Goal: Task Accomplishment & Management: Use online tool/utility

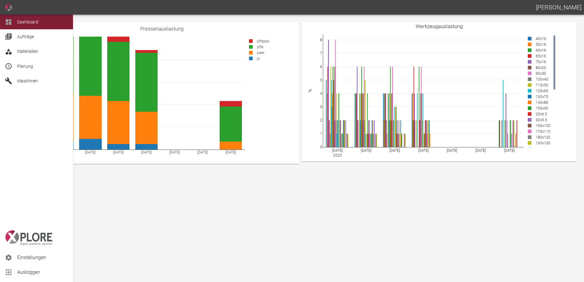
click at [29, 67] on span "Planung" at bounding box center [25, 66] width 16 height 5
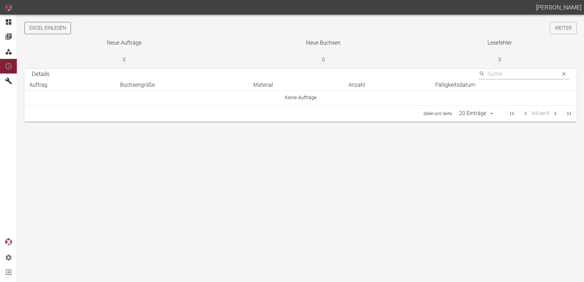
click at [63, 27] on button "Excel einlesen" at bounding box center [47, 28] width 46 height 12
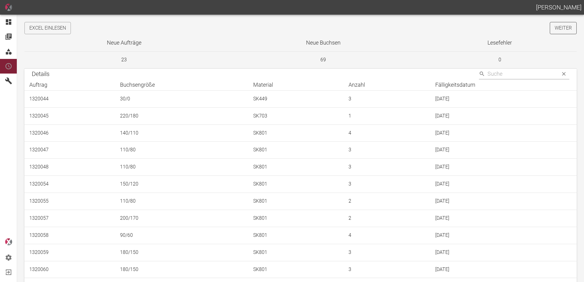
click at [563, 32] on link "Weiter" at bounding box center [563, 28] width 27 height 12
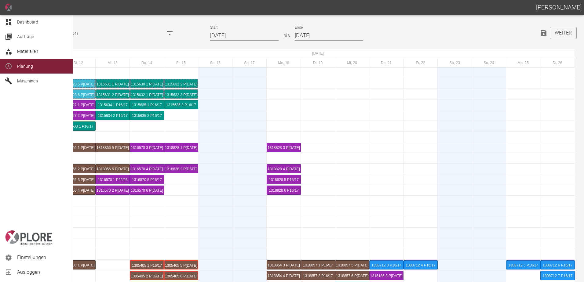
click at [13, 23] on div at bounding box center [9, 21] width 9 height 7
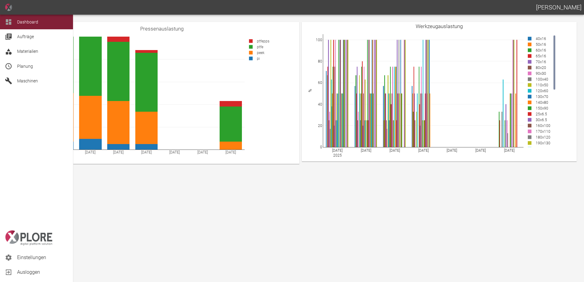
click at [27, 67] on span "Planung" at bounding box center [25, 66] width 16 height 5
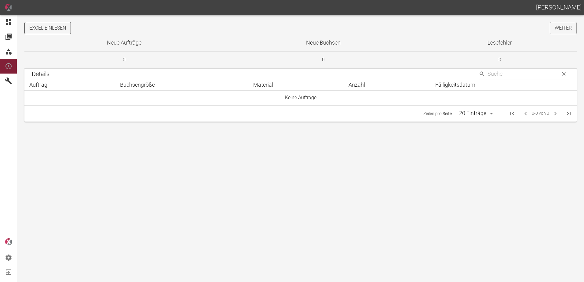
click at [46, 31] on button "Excel einlesen" at bounding box center [47, 28] width 46 height 12
click at [557, 29] on link "Weiter" at bounding box center [563, 28] width 27 height 12
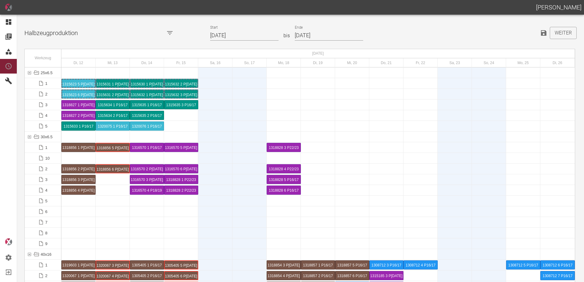
click at [249, 36] on input "12.08.2025" at bounding box center [244, 35] width 68 height 11
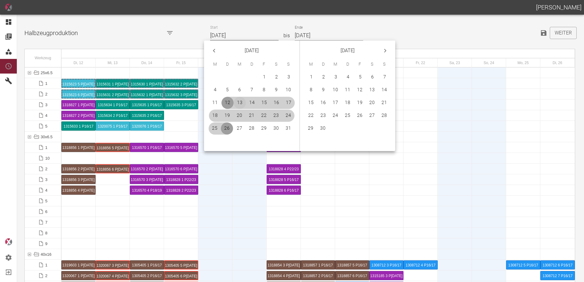
click at [241, 102] on button "13" at bounding box center [240, 103] width 12 height 12
type input "[DATE]"
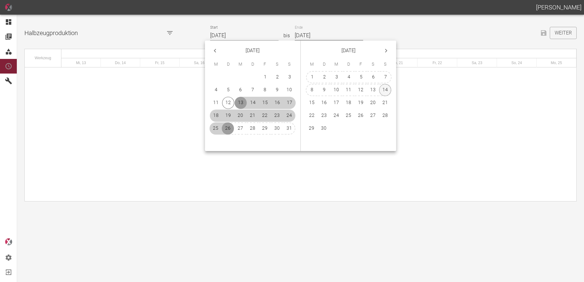
click at [384, 88] on button "14" at bounding box center [385, 90] width 12 height 12
type input "[DATE]"
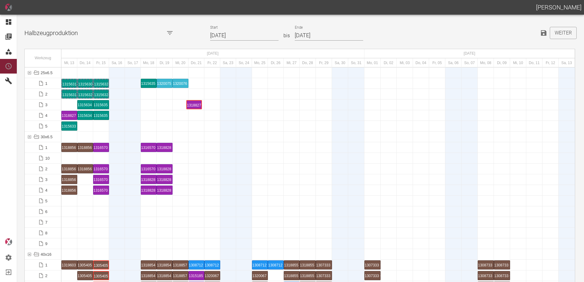
drag, startPoint x: 65, startPoint y: 107, endPoint x: 194, endPoint y: 99, distance: 129.4
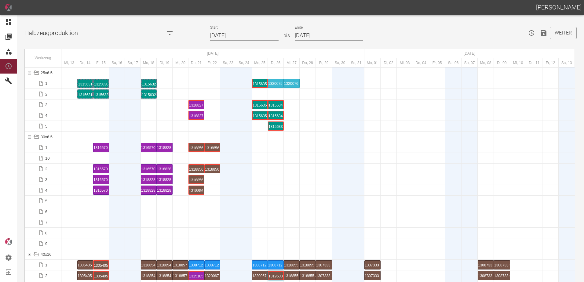
scroll to position [92, 0]
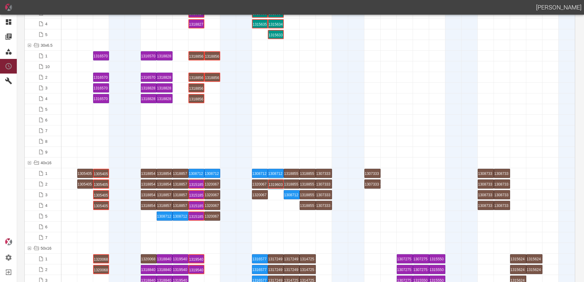
click at [120, 162] on div at bounding box center [117, 163] width 16 height 10
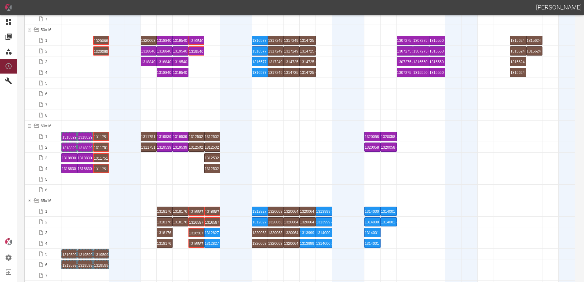
scroll to position [275, 0]
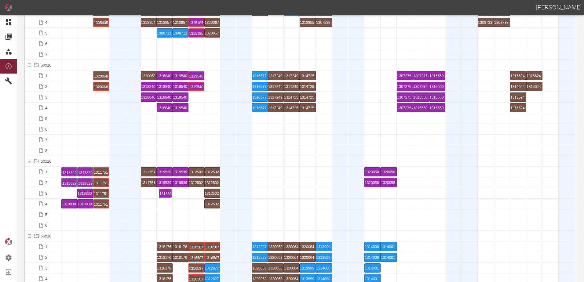
drag, startPoint x: 69, startPoint y: 194, endPoint x: 154, endPoint y: 191, distance: 84.3
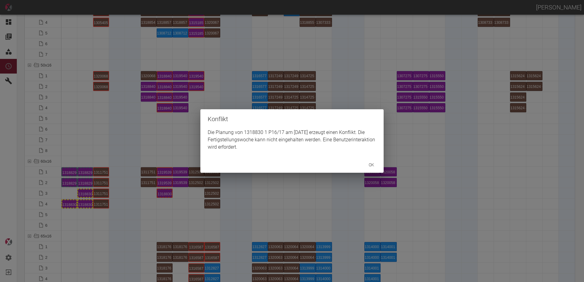
click at [68, 204] on div "Konflikt Die Planung von 1318830 1 P16/17 am 19.8.2025 erzeugt einen Konflikt. …" at bounding box center [292, 141] width 584 height 282
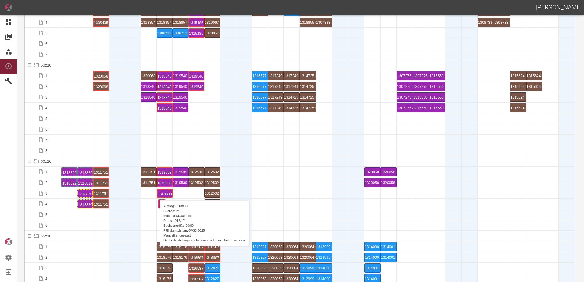
drag, startPoint x: 77, startPoint y: 205, endPoint x: 157, endPoint y: 194, distance: 80.6
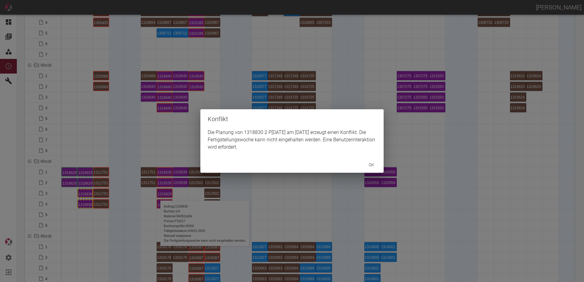
click at [117, 199] on div "Konflikt Die Planung von 1318830 2 P10/11 am 19.8.2025 erzeugt einen Konflikt. …" at bounding box center [292, 141] width 584 height 282
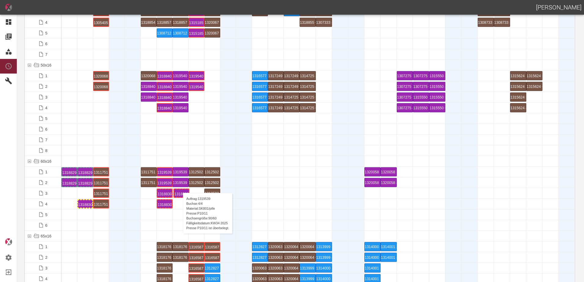
drag, startPoint x: 84, startPoint y: 190, endPoint x: 180, endPoint y: 187, distance: 95.9
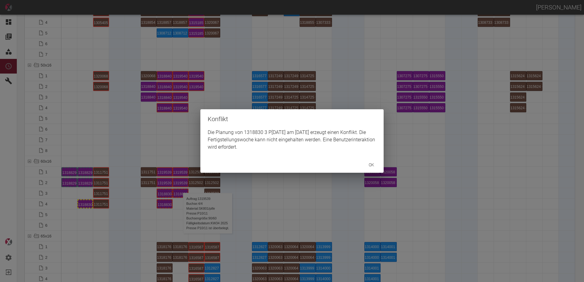
click at [100, 212] on div "Konflikt Die Planung von 1318830 3 P10/11 am 20.8.2025 erzeugt einen Konflikt. …" at bounding box center [292, 141] width 584 height 282
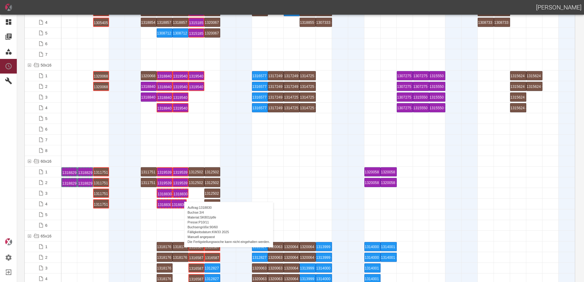
drag, startPoint x: 86, startPoint y: 204, endPoint x: 181, endPoint y: 196, distance: 95.0
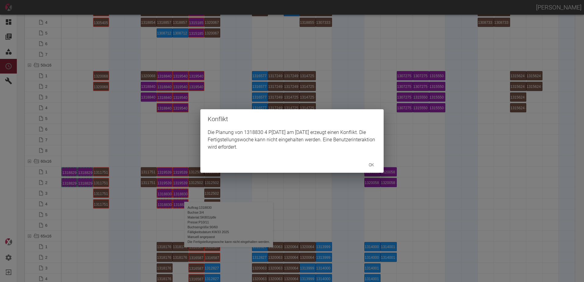
drag, startPoint x: 128, startPoint y: 225, endPoint x: 156, endPoint y: 212, distance: 31.2
click at [131, 222] on div "Konflikt Die Planung von 1318830 4 P10/11 am 20.8.2025 erzeugt einen Konflikt. …" at bounding box center [292, 141] width 584 height 282
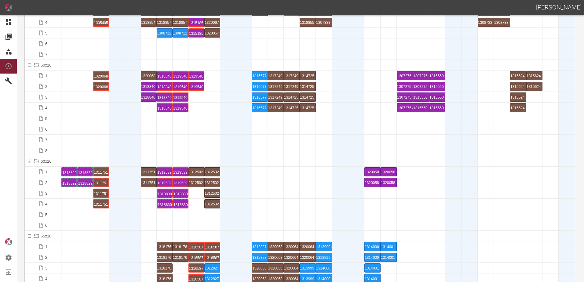
click at [161, 192] on div "1318830 1 P16/17" at bounding box center [165, 193] width 14 height 7
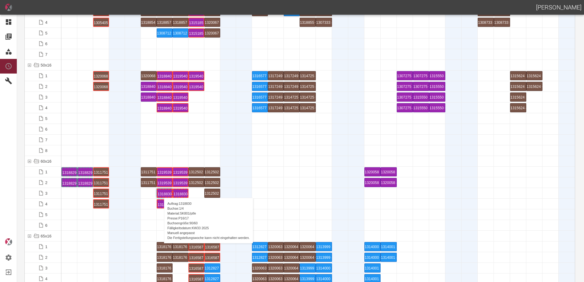
click at [161, 192] on div "1318830 1 P16/17" at bounding box center [165, 193] width 14 height 7
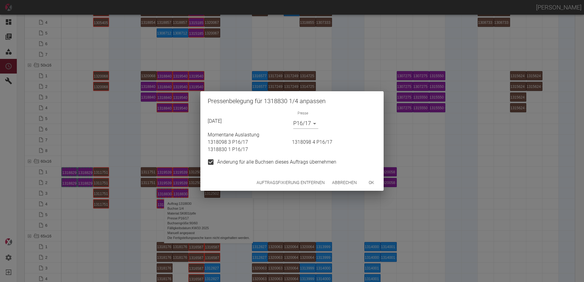
click at [271, 183] on button "Auftragsfixierung entfernen" at bounding box center [290, 182] width 73 height 11
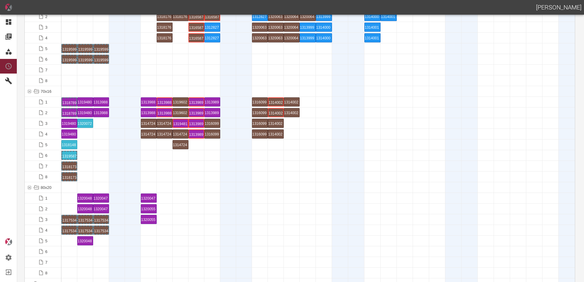
scroll to position [519, 0]
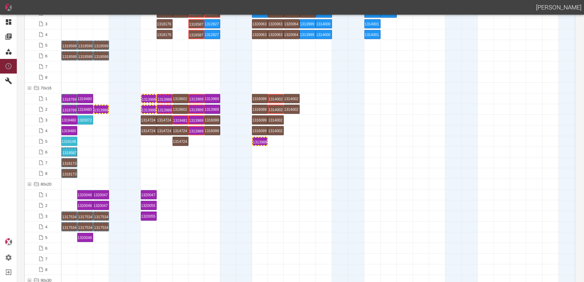
drag, startPoint x: 261, startPoint y: 137, endPoint x: 106, endPoint y: 120, distance: 156.0
click at [107, 122] on div at bounding box center [317, 120] width 513 height 11
click at [260, 143] on div "1313988 1 P[DATE]" at bounding box center [260, 141] width 14 height 7
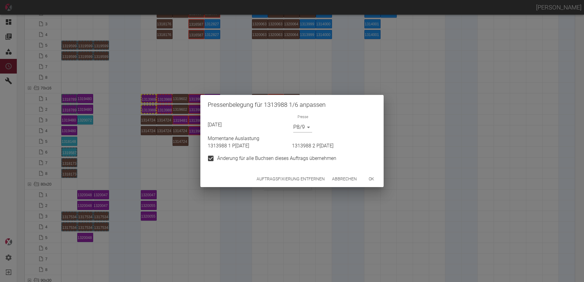
click at [314, 174] on button "Auftragsfixierung entfernen" at bounding box center [290, 178] width 73 height 11
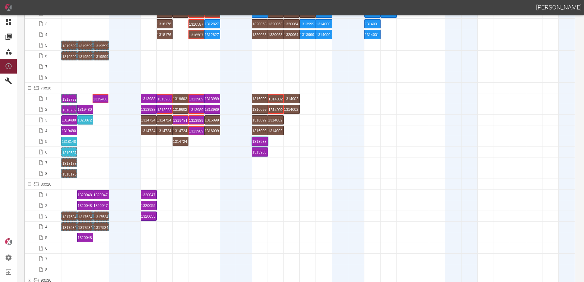
drag, startPoint x: 86, startPoint y: 98, endPoint x: 103, endPoint y: 91, distance: 17.5
drag, startPoint x: 67, startPoint y: 119, endPoint x: 82, endPoint y: 95, distance: 28.6
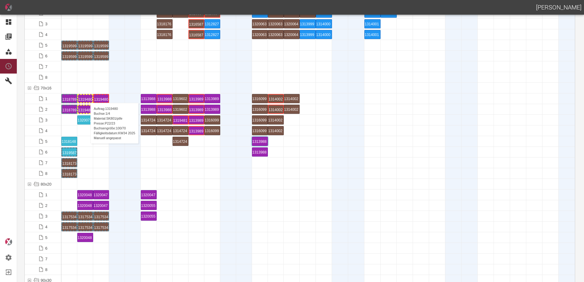
click at [87, 97] on div "1319480 1 P22/23" at bounding box center [85, 98] width 14 height 7
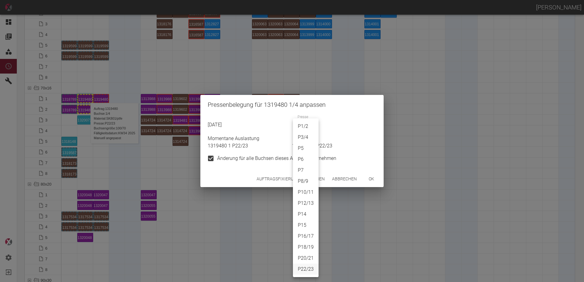
click at [302, 127] on body "ALEXANDER WERNECKE Dashboard Aufträge Materialien Planung Maschinen Einstellung…" at bounding box center [292, 141] width 584 height 282
click at [302, 126] on li "P1/2" at bounding box center [306, 126] width 26 height 11
type input "P1/2"
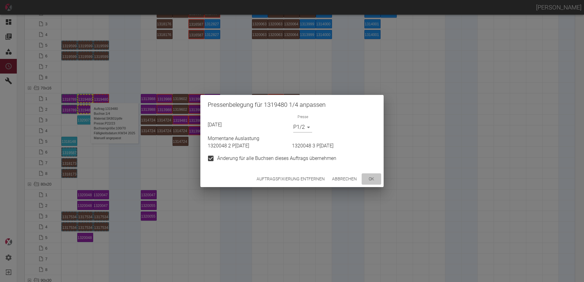
click at [369, 178] on button "ok" at bounding box center [371, 178] width 20 height 11
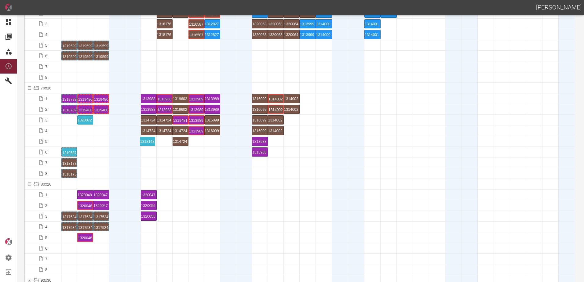
drag, startPoint x: 66, startPoint y: 140, endPoint x: 146, endPoint y: 136, distance: 79.8
click at [164, 155] on div "1320072 1 P16/17" at bounding box center [165, 151] width 14 height 7
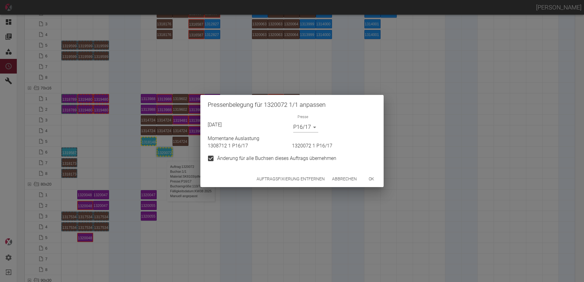
click at [281, 180] on button "Auftragsfixierung entfernen" at bounding box center [290, 178] width 73 height 11
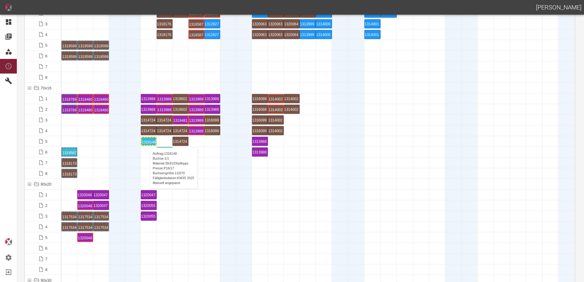
click at [146, 142] on div "1318148 1 P16/17" at bounding box center [149, 141] width 14 height 7
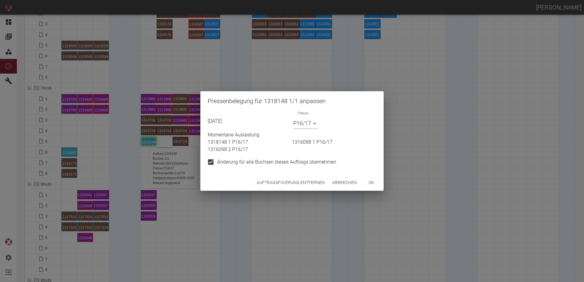
click at [266, 188] on div "Auftragsfixierung entfernen Abbrechen ok" at bounding box center [291, 183] width 183 height 16
click at [267, 181] on button "Auftragsfixierung entfernen" at bounding box center [290, 182] width 73 height 11
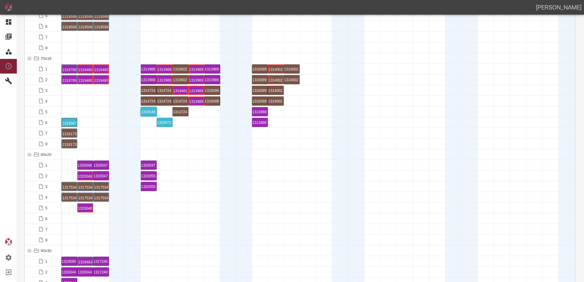
scroll to position [580, 0]
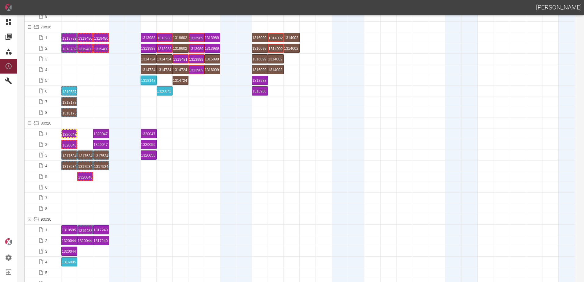
drag, startPoint x: 85, startPoint y: 145, endPoint x: 66, endPoint y: 142, distance: 18.9
drag, startPoint x: 84, startPoint y: 177, endPoint x: 83, endPoint y: 130, distance: 47.0
click at [73, 132] on div "1320048 1 P[DATE]" at bounding box center [69, 133] width 14 height 7
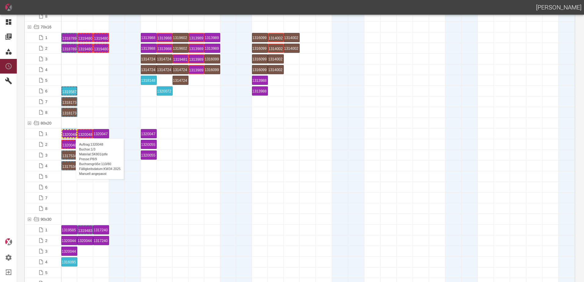
click at [73, 132] on div "1320048 1 P[DATE]" at bounding box center [69, 133] width 14 height 7
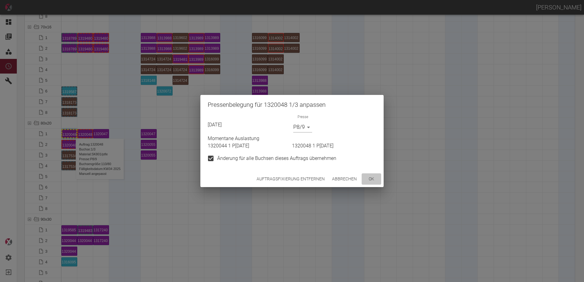
click at [373, 183] on button "ok" at bounding box center [371, 178] width 20 height 11
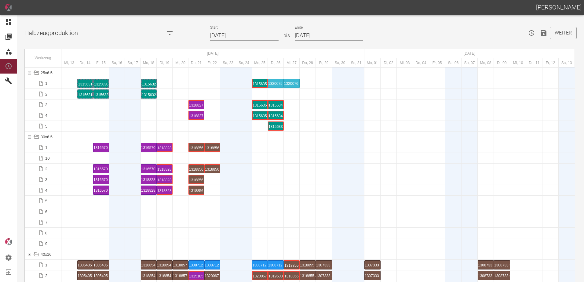
scroll to position [1862, 0]
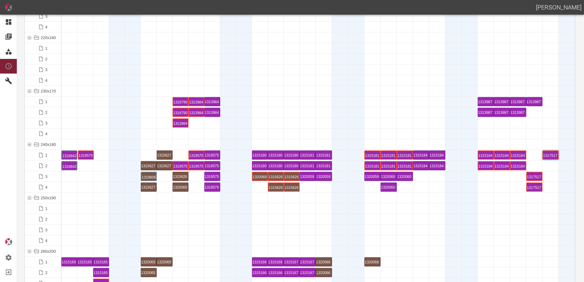
drag, startPoint x: 181, startPoint y: 157, endPoint x: 86, endPoint y: 149, distance: 95.0
drag, startPoint x: 180, startPoint y: 164, endPoint x: 85, endPoint y: 160, distance: 94.4
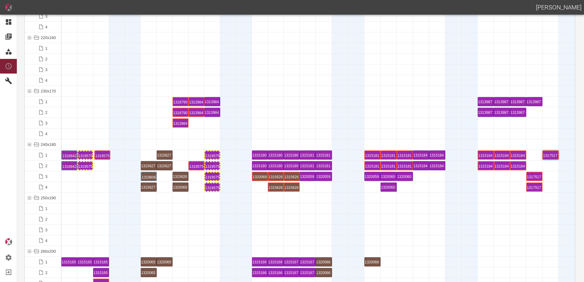
drag, startPoint x: 198, startPoint y: 153, endPoint x: 103, endPoint y: 147, distance: 94.5
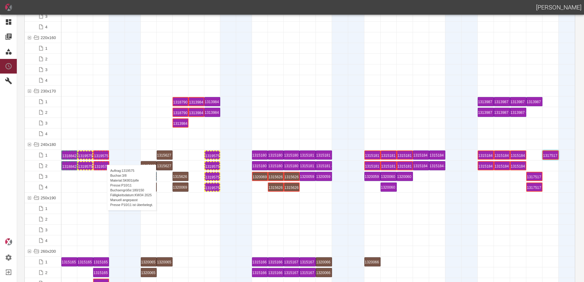
drag, startPoint x: 194, startPoint y: 166, endPoint x: 99, endPoint y: 159, distance: 95.2
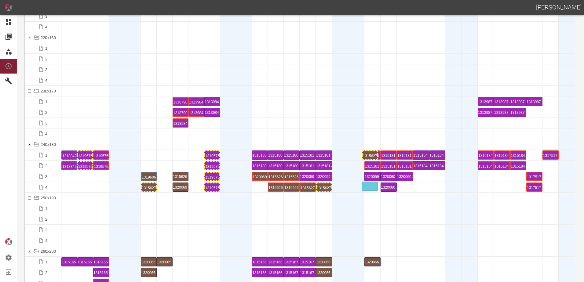
drag, startPoint x: 168, startPoint y: 155, endPoint x: 368, endPoint y: 183, distance: 202.0
drag, startPoint x: 156, startPoint y: 187, endPoint x: 378, endPoint y: 187, distance: 222.6
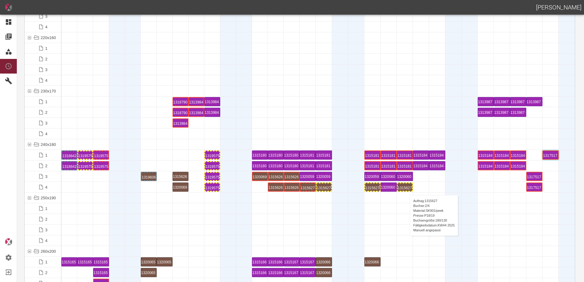
click at [407, 189] on div "1315627 2 P18/19" at bounding box center [404, 186] width 14 height 7
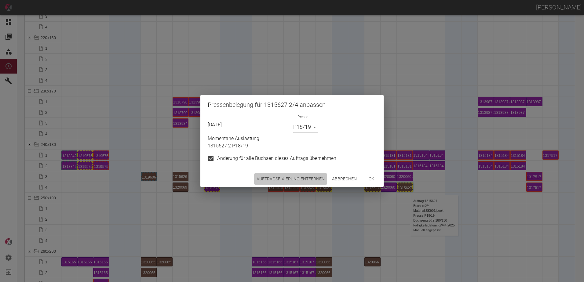
click at [289, 178] on button "Auftragsfixierung entfernen" at bounding box center [290, 178] width 73 height 11
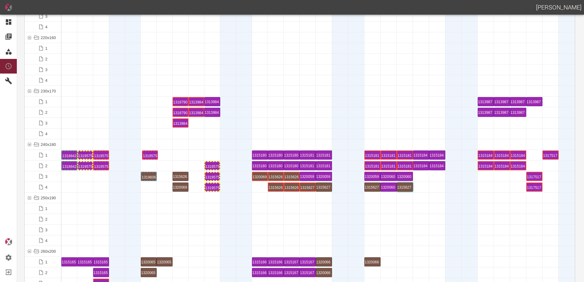
drag, startPoint x: 212, startPoint y: 152, endPoint x: 149, endPoint y: 153, distance: 62.3
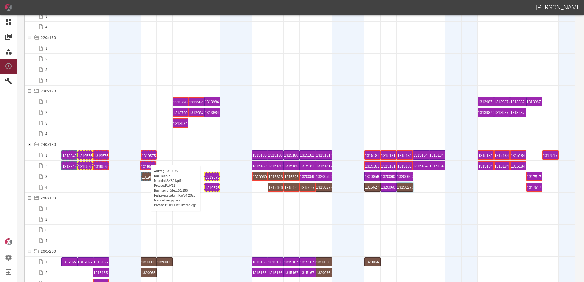
drag, startPoint x: 212, startPoint y: 166, endPoint x: 147, endPoint y: 159, distance: 64.8
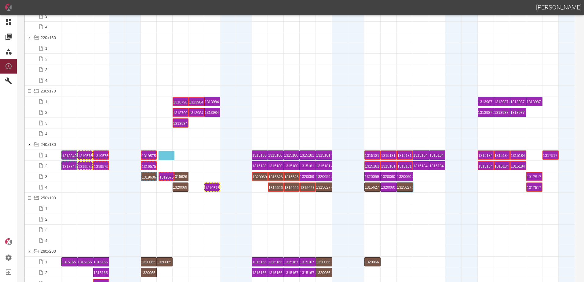
drag, startPoint x: 215, startPoint y: 176, endPoint x: 169, endPoint y: 152, distance: 51.8
drag, startPoint x: 218, startPoint y: 186, endPoint x: 173, endPoint y: 162, distance: 51.1
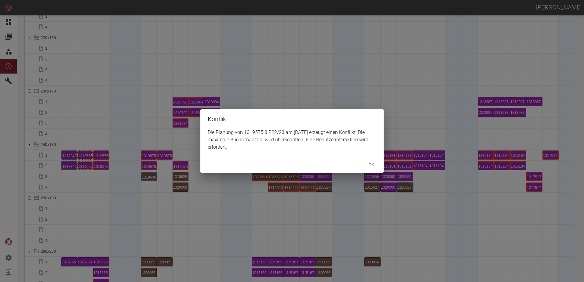
click at [177, 166] on div "Konflikt Die Planung von 1319575 8 P22/23 am 20.8.2025 erzeugt einen Konflikt. …" at bounding box center [292, 141] width 584 height 282
click at [176, 202] on div "Konflikt Die Planung von 1319575 8 P22/23 am 20.8.2025 erzeugt einen Konflikt. …" at bounding box center [292, 141] width 584 height 282
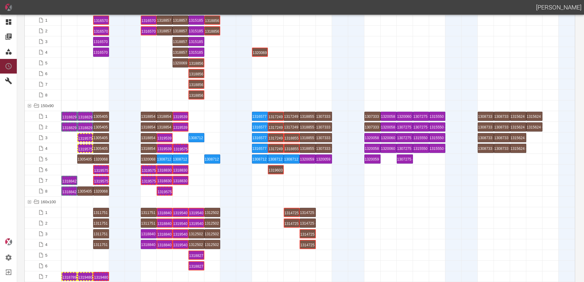
scroll to position [1191, 0]
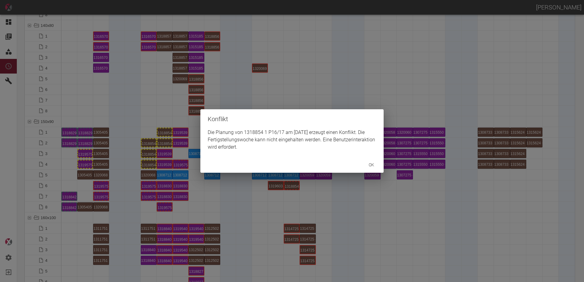
click at [144, 142] on div "Konflikt Die Planung von 1318854 1 P16/17 am 27.8.2025 erzeugt einen Konflikt. …" at bounding box center [292, 141] width 584 height 282
drag, startPoint x: 143, startPoint y: 157, endPoint x: 146, endPoint y: 152, distance: 6.4
click at [143, 156] on div "Konflikt Die Planung von 1318854 2 P16/17 am 27.8.2025 erzeugt einen Konflikt. …" at bounding box center [292, 141] width 584 height 282
click at [147, 163] on div "Konflikt Die Planung von 1318854 3 P10/11 am 28.8.2025 erzeugt einen Konflikt. …" at bounding box center [292, 141] width 584 height 282
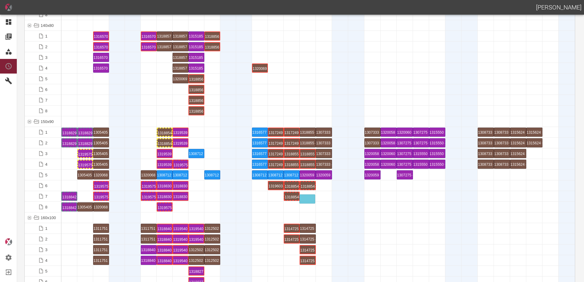
drag, startPoint x: 310, startPoint y: 183, endPoint x: 306, endPoint y: 194, distance: 11.6
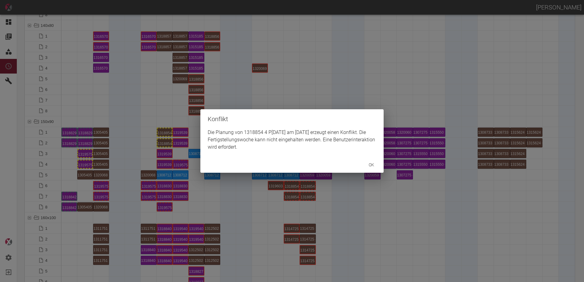
drag, startPoint x: 234, startPoint y: 207, endPoint x: 245, endPoint y: 205, distance: 10.5
click at [240, 206] on div "Konflikt Die Planung von 1318854 4 P10/11 am 28.8.2025 erzeugt einen Konflikt. …" at bounding box center [292, 141] width 584 height 282
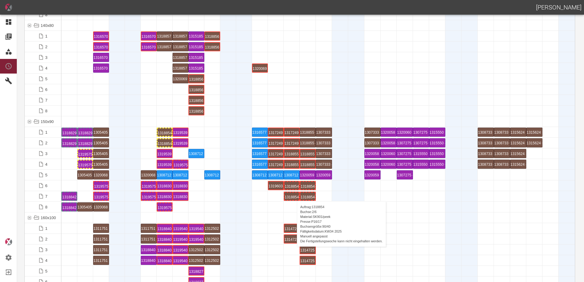
click at [294, 195] on div "1318854 2 P16/17" at bounding box center [292, 196] width 14 height 7
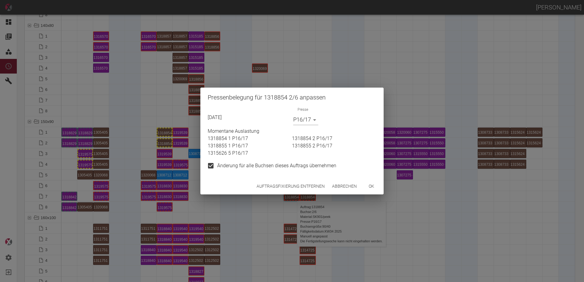
click at [286, 187] on button "Auftragsfixierung entfernen" at bounding box center [290, 186] width 73 height 11
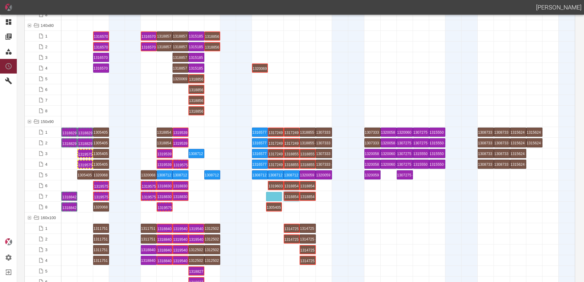
drag, startPoint x: 81, startPoint y: 206, endPoint x: 268, endPoint y: 192, distance: 187.4
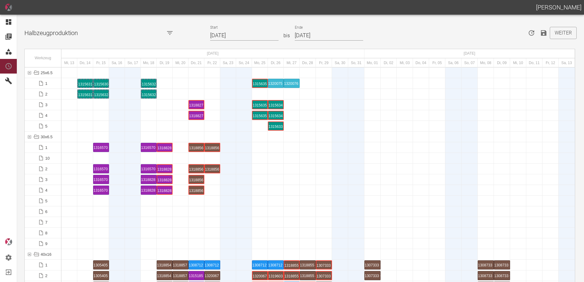
scroll to position [2107, 0]
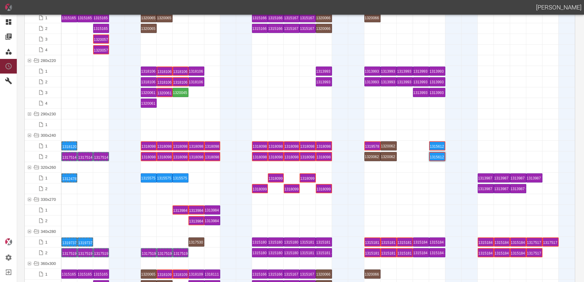
click at [95, 135] on div at bounding box center [101, 135] width 16 height 10
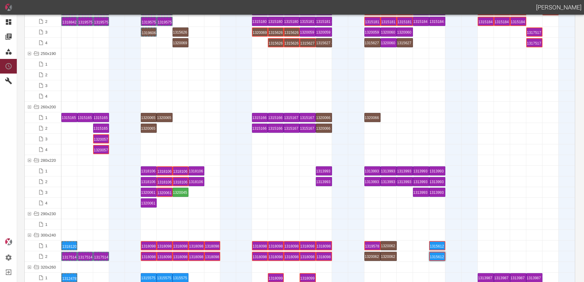
scroll to position [1984, 0]
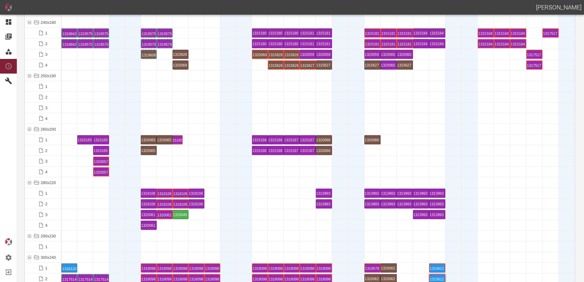
drag, startPoint x: 71, startPoint y: 140, endPoint x: 181, endPoint y: 132, distance: 111.2
drag, startPoint x: 89, startPoint y: 140, endPoint x: 195, endPoint y: 135, distance: 106.7
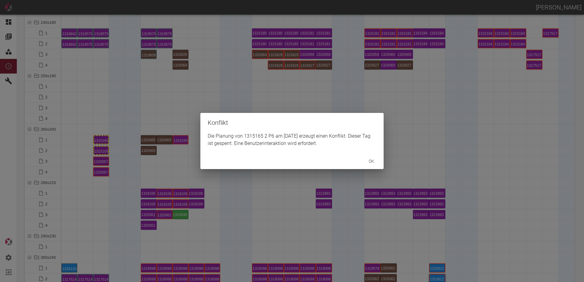
drag, startPoint x: 102, startPoint y: 138, endPoint x: 105, endPoint y: 138, distance: 3.1
click at [105, 138] on div "Konflikt Die Planung von 1315165 2 P6 am 23.8.2025 erzeugt einen Konflikt. Dies…" at bounding box center [292, 141] width 584 height 282
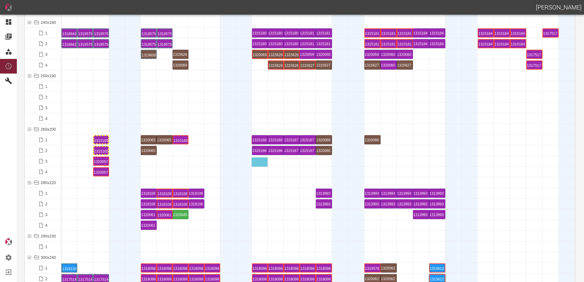
drag, startPoint x: 226, startPoint y: 140, endPoint x: 257, endPoint y: 158, distance: 37.0
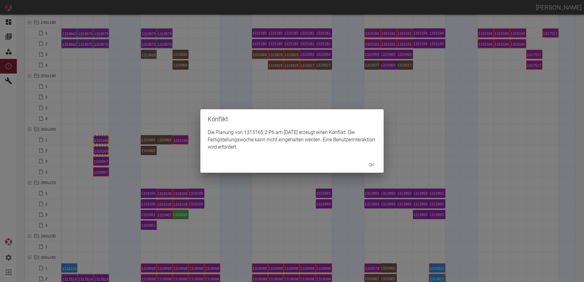
click at [330, 198] on div "Konflikt Die Planung von 1315165 2 P6 am 30.8.2025 erzeugt einen Konflikt. Die …" at bounding box center [292, 141] width 584 height 282
drag, startPoint x: 235, startPoint y: 187, endPoint x: 172, endPoint y: 164, distance: 66.9
click at [224, 184] on div "Konflikt Die Planung von 1315165 2 P6 am 2.9.2025 erzeugt einen Konflikt. Die F…" at bounding box center [292, 141] width 584 height 282
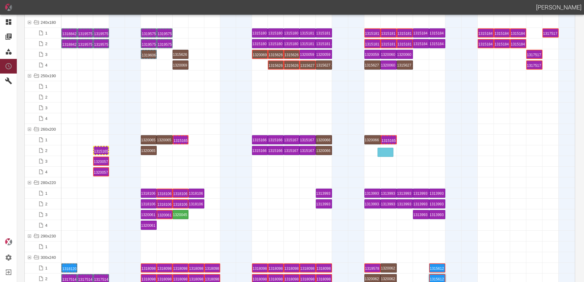
drag, startPoint x: 100, startPoint y: 140, endPoint x: 385, endPoint y: 147, distance: 284.3
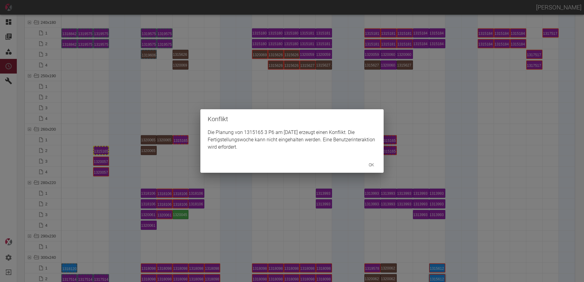
drag, startPoint x: 171, startPoint y: 166, endPoint x: 151, endPoint y: 165, distance: 20.5
click at [164, 166] on div "Konflikt Die Planung von 1315165 3 P6 am 2.9.2025 erzeugt einen Konflikt. Die F…" at bounding box center [292, 141] width 584 height 282
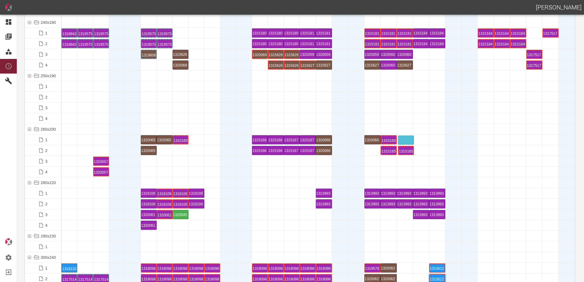
drag, startPoint x: 102, startPoint y: 152, endPoint x: 405, endPoint y: 132, distance: 304.4
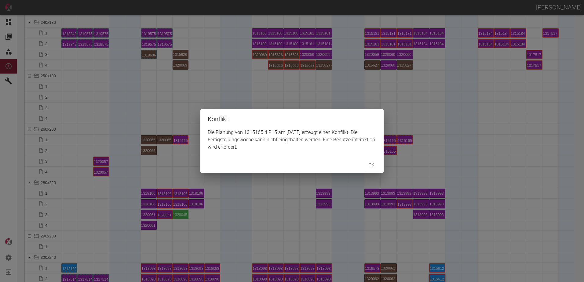
drag, startPoint x: 399, startPoint y: 166, endPoint x: 406, endPoint y: 156, distance: 11.6
click at [404, 160] on div "Konflikt Die Planung von 1315165 4 P15 am 3.9.2025 erzeugt einen Konflikt. Die …" at bounding box center [292, 141] width 584 height 282
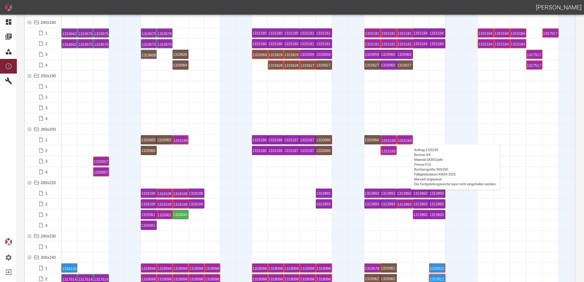
click at [406, 137] on div "1315165 4 P15" at bounding box center [404, 139] width 14 height 7
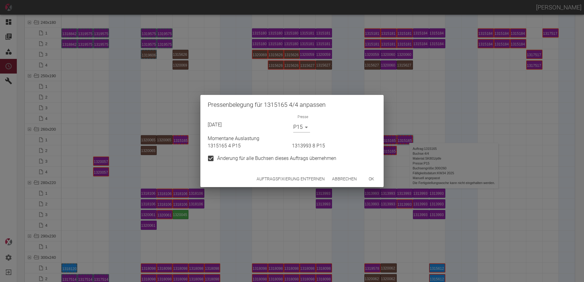
click at [287, 179] on button "Auftragsfixierung entfernen" at bounding box center [290, 178] width 73 height 11
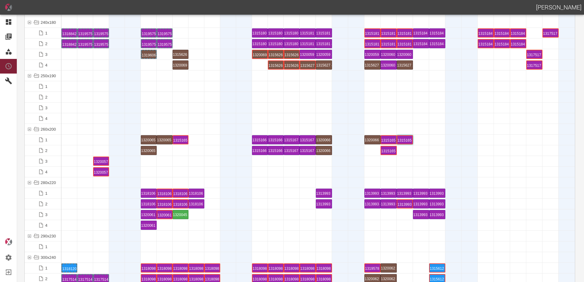
click at [387, 143] on div "1315165 2 P6" at bounding box center [388, 140] width 15 height 8
drag, startPoint x: 100, startPoint y: 162, endPoint x: 65, endPoint y: 137, distance: 43.4
drag, startPoint x: 101, startPoint y: 171, endPoint x: 69, endPoint y: 148, distance: 39.8
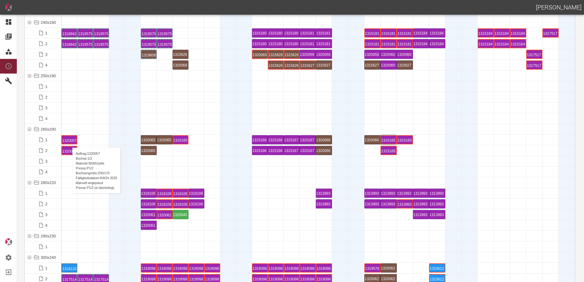
click at [69, 142] on div "1320057 1 P1/2" at bounding box center [69, 139] width 14 height 7
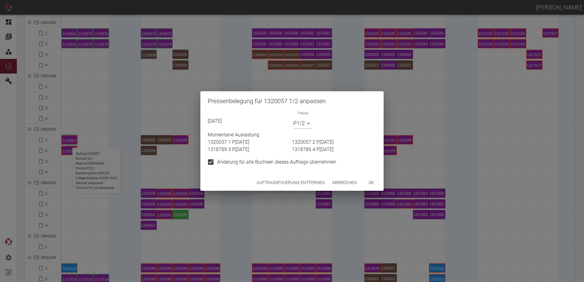
click at [300, 124] on body "ALEXANDER WERNECKE Dashboard Aufträge Materialien Planung Maschinen Einstellung…" at bounding box center [292, 141] width 584 height 282
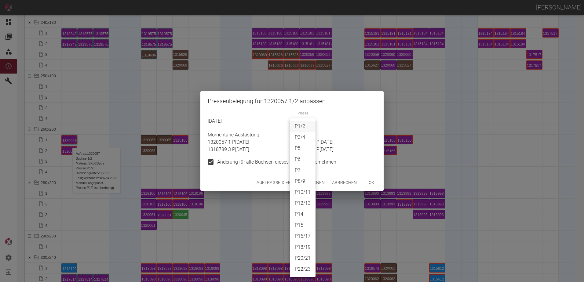
click at [307, 271] on li "P22/23" at bounding box center [303, 269] width 26 height 11
type input "P22/23"
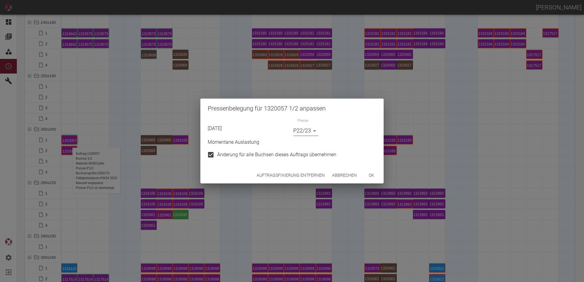
click at [372, 177] on button "ok" at bounding box center [371, 175] width 20 height 11
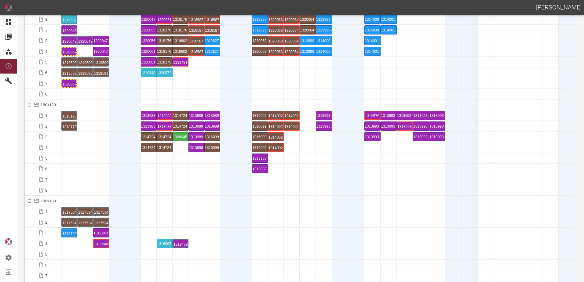
scroll to position [1404, 0]
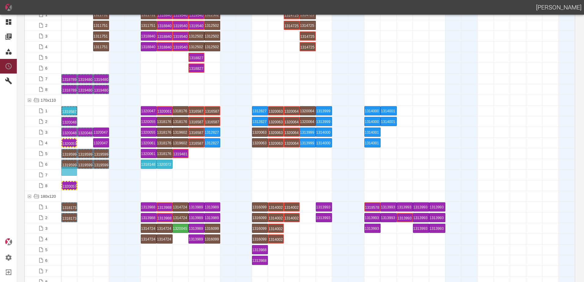
drag, startPoint x: 67, startPoint y: 145, endPoint x: 67, endPoint y: 172, distance: 27.5
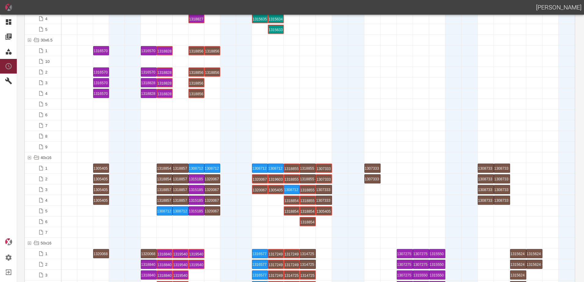
scroll to position [0, 0]
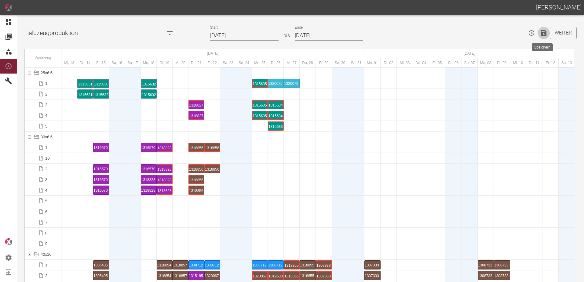
click at [541, 34] on icon "Speichern" at bounding box center [543, 32] width 7 height 7
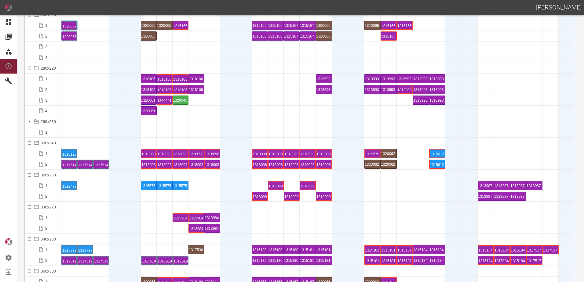
scroll to position [2107, 0]
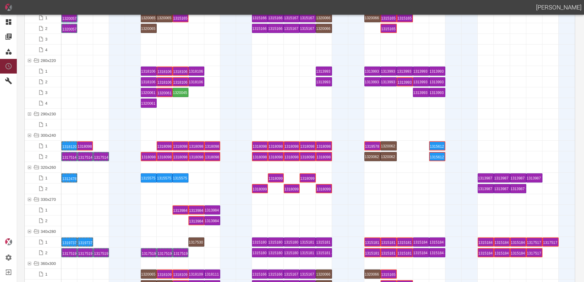
drag, startPoint x: 148, startPoint y: 143, endPoint x: 84, endPoint y: 140, distance: 63.9
drag, startPoint x: 151, startPoint y: 159, endPoint x: 102, endPoint y: 142, distance: 51.6
drag, startPoint x: 165, startPoint y: 147, endPoint x: 155, endPoint y: 147, distance: 9.8
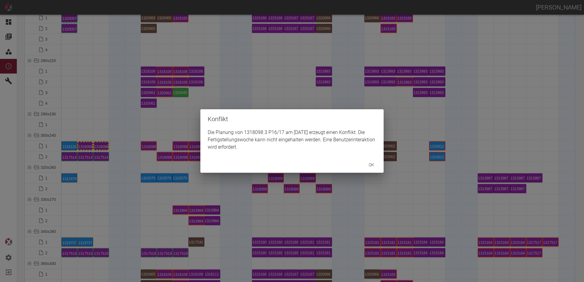
click at [160, 156] on div "Konflikt Die Planung von 1318098 3 P16/17 am 18.8.2025 erzeugt einen Konflikt. …" at bounding box center [292, 141] width 584 height 282
click at [216, 179] on div "Konflikt Die Planung von 1318098 4 P16/17 am 19.8.2025 erzeugt einen Konflikt. …" at bounding box center [292, 141] width 584 height 282
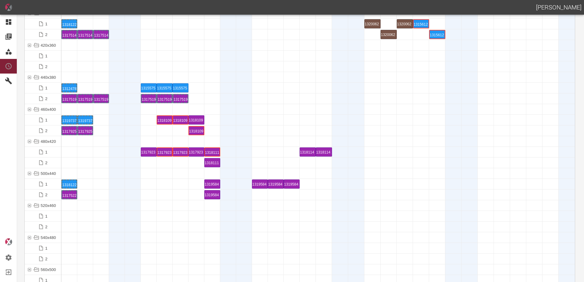
scroll to position [2320, 0]
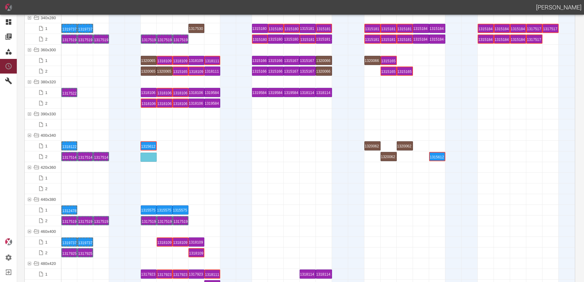
drag, startPoint x: 420, startPoint y: 145, endPoint x: 148, endPoint y: 153, distance: 272.4
drag, startPoint x: 433, startPoint y: 158, endPoint x: 162, endPoint y: 151, distance: 271.2
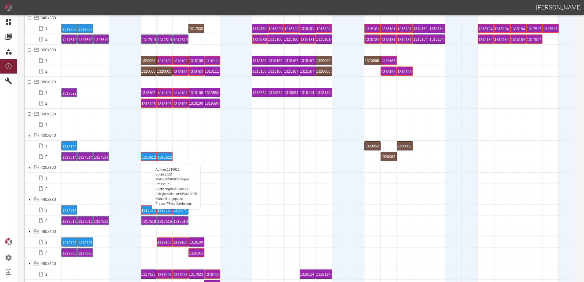
click at [149, 158] on div "1315612 1 P5" at bounding box center [149, 156] width 14 height 7
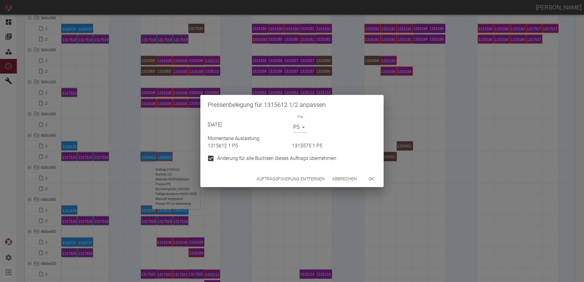
click at [368, 179] on button "ok" at bounding box center [371, 178] width 20 height 11
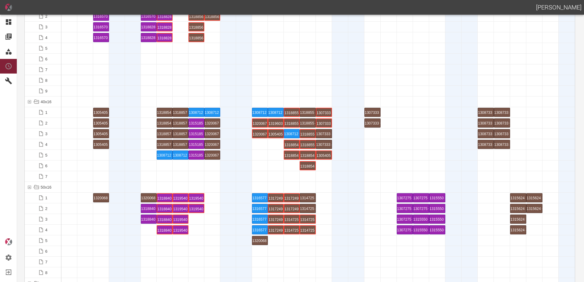
scroll to position [0, 0]
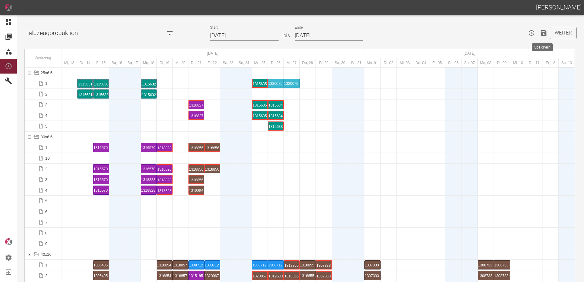
click at [541, 32] on icon "Speichern" at bounding box center [543, 32] width 5 height 5
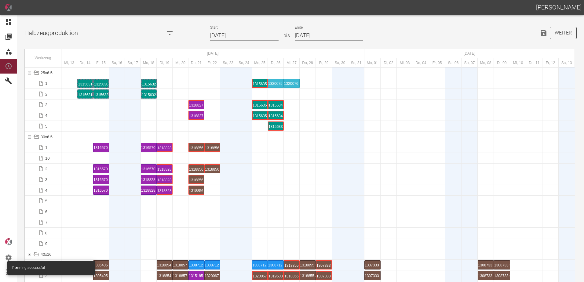
click at [554, 37] on button "Weiter" at bounding box center [563, 33] width 27 height 12
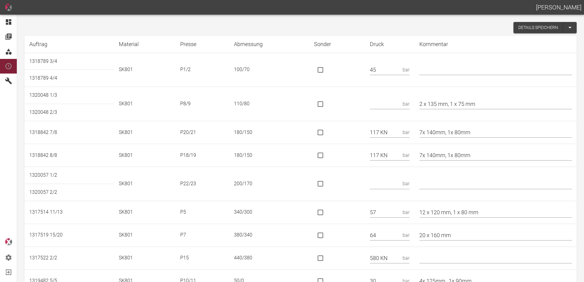
click at [444, 69] on input "text" at bounding box center [495, 69] width 152 height 11
type input "*"
click at [384, 103] on input "text" at bounding box center [385, 104] width 30 height 11
type input "51"
click at [324, 134] on input "is socket special" at bounding box center [320, 132] width 13 height 13
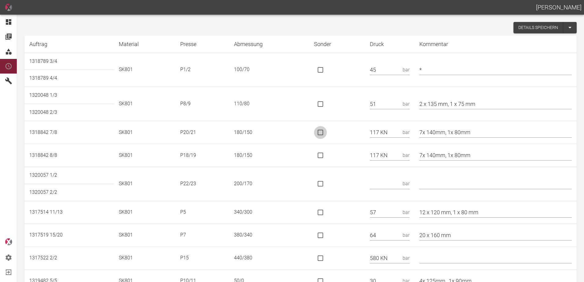
checkbox input "true"
click at [426, 131] on input "7x 140mm, 1x 80mm" at bounding box center [495, 132] width 152 height 11
type input "*7x 140mm, 1x 80mm"
drag, startPoint x: 396, startPoint y: 155, endPoint x: 370, endPoint y: 159, distance: 26.6
click at [370, 159] on tr "1318842 8/8 SK801 P18/19 180/150 117 KN bar 7x 140mm, 1x 80mm" at bounding box center [300, 155] width 552 height 23
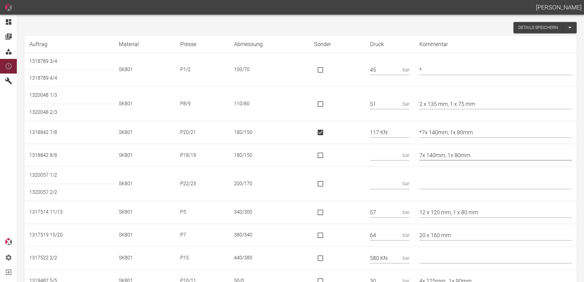
drag, startPoint x: 482, startPoint y: 154, endPoint x: 420, endPoint y: 146, distance: 61.9
click at [420, 146] on tr "1318842 8/8 SK801 P18/19 180/150 bar 7x 140mm, 1x 80mm" at bounding box center [300, 155] width 552 height 23
click at [429, 129] on input "*7x 140mm, 1x 80mm" at bounding box center [495, 132] width 152 height 11
type input "* 7x 140mm, 1x 80mm"
click at [392, 183] on input "text" at bounding box center [385, 184] width 30 height 11
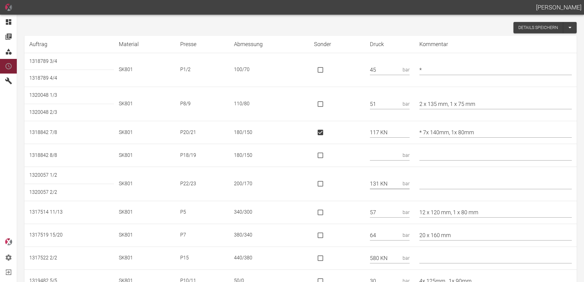
type input "131 KN"
click at [322, 186] on input "is socket special" at bounding box center [320, 183] width 13 height 13
checkbox input "true"
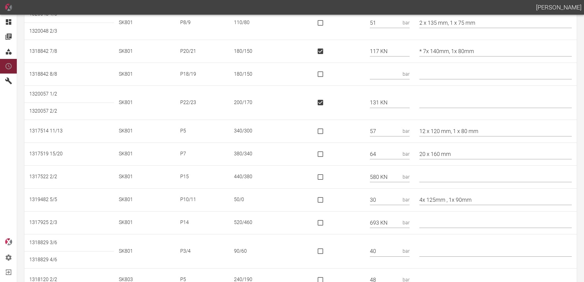
scroll to position [92, 0]
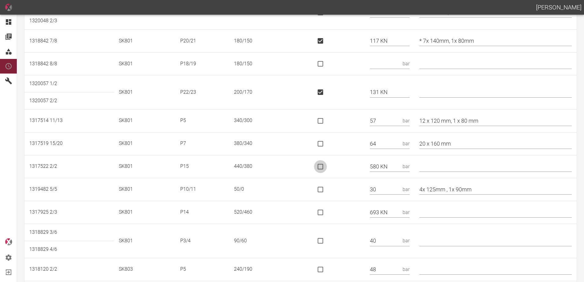
click at [327, 169] on input "is socket special" at bounding box center [320, 166] width 13 height 13
checkbox input "true"
click at [449, 164] on input "text" at bounding box center [495, 166] width 152 height 11
type input "*"
click at [427, 188] on input "4x 125mm , 1x 90mm" at bounding box center [495, 189] width 152 height 11
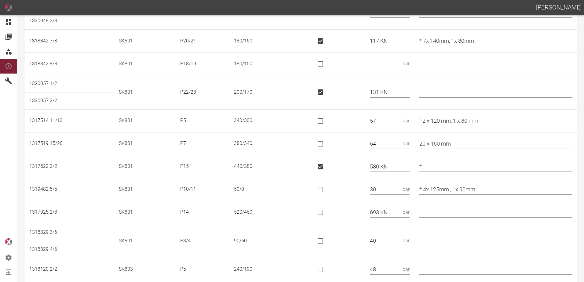
type input "* 4x 125mm , 1x 90mm"
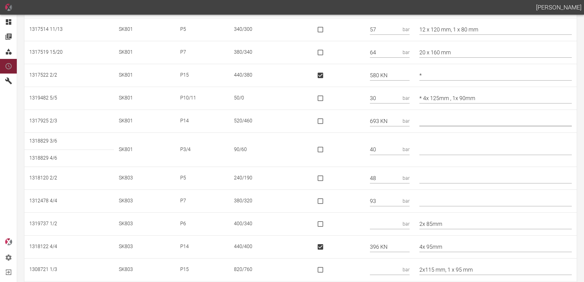
scroll to position [183, 0]
click at [324, 118] on input "is socket special" at bounding box center [320, 120] width 13 height 13
checkbox input "true"
click at [446, 152] on input "text" at bounding box center [495, 149] width 152 height 11
type input "*"
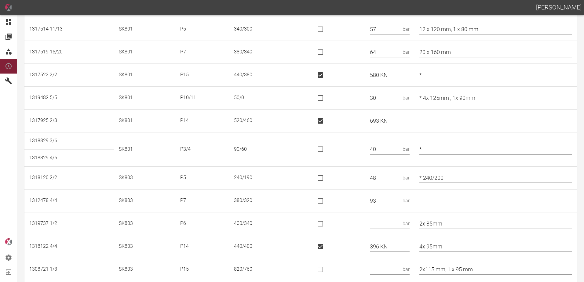
type input "* 240/200"
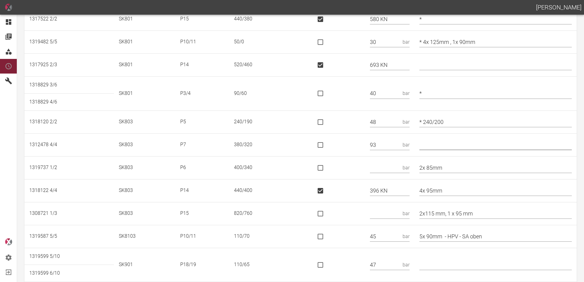
scroll to position [244, 0]
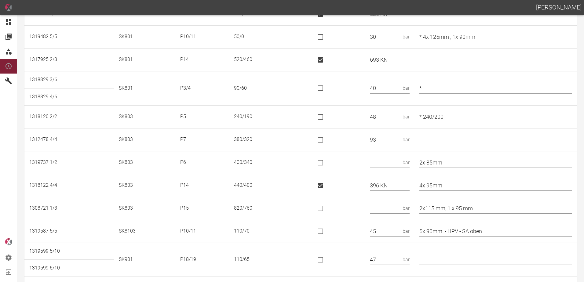
click at [385, 164] on input "text" at bounding box center [385, 162] width 30 height 11
type input "98"
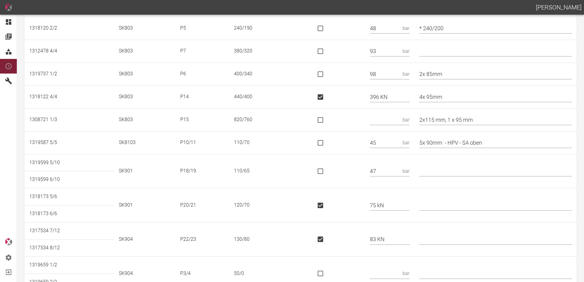
scroll to position [336, 0]
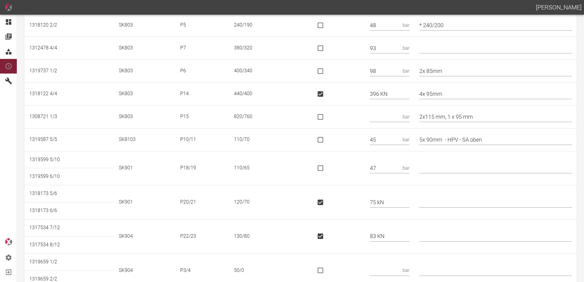
click at [397, 117] on input "text" at bounding box center [385, 116] width 30 height 11
type input "1117 KN"
click at [327, 117] on input "is socket special" at bounding box center [320, 117] width 13 height 13
checkbox input "true"
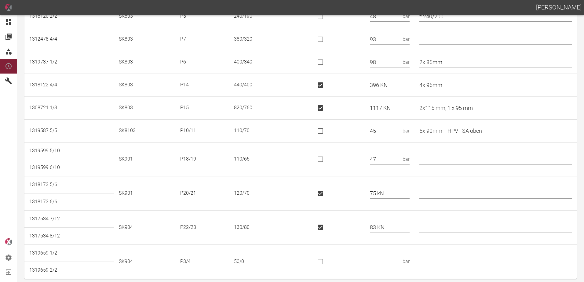
scroll to position [349, 0]
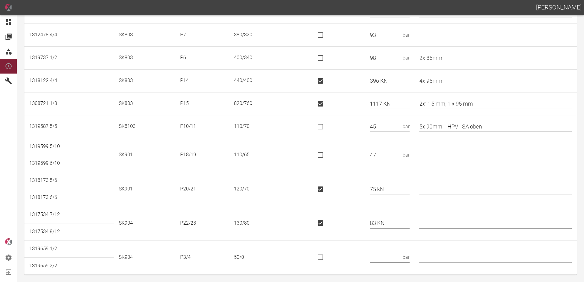
click at [379, 255] on input "text" at bounding box center [385, 257] width 30 height 11
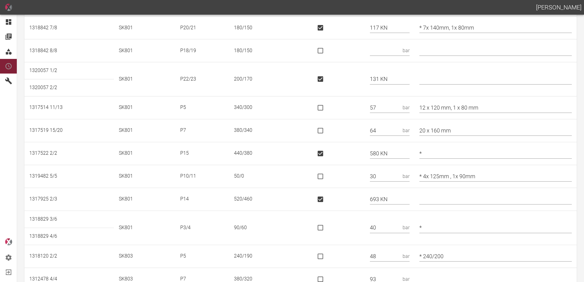
scroll to position [0, 0]
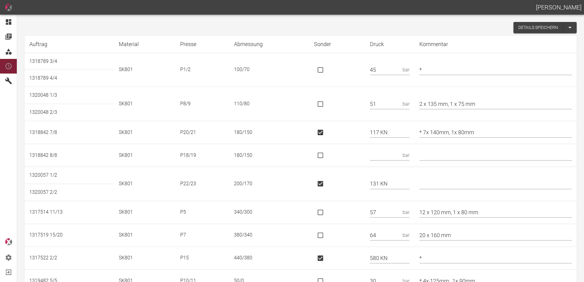
type input "25"
click at [518, 28] on button "Details speichern" at bounding box center [538, 27] width 50 height 11
